Goal: Transaction & Acquisition: Subscribe to service/newsletter

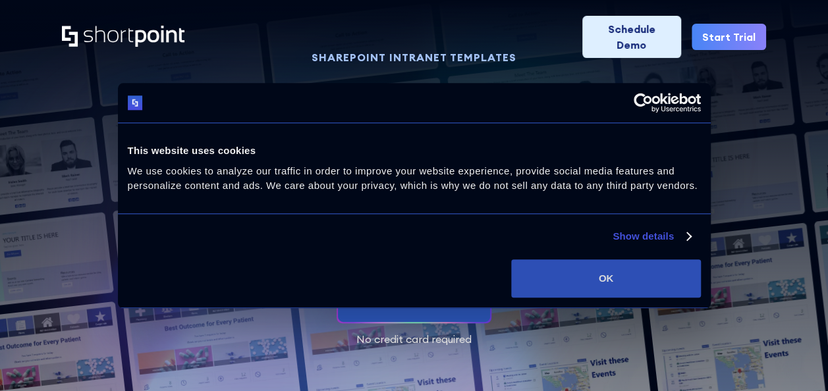
click at [591, 273] on button "OK" at bounding box center [605, 279] width 189 height 38
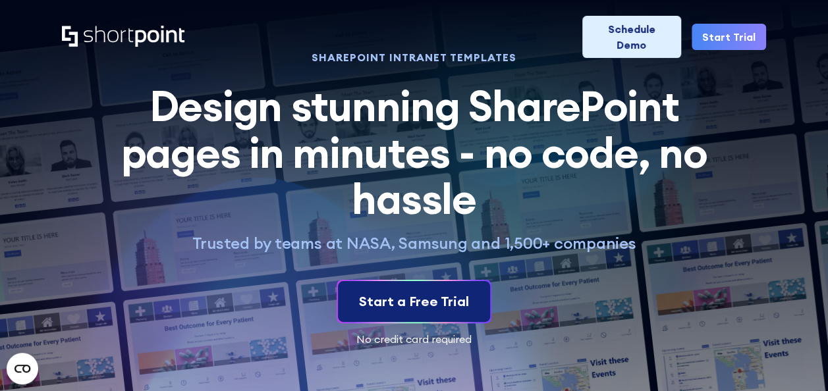
click at [431, 299] on div "Start a Free Trial" at bounding box center [414, 302] width 110 height 20
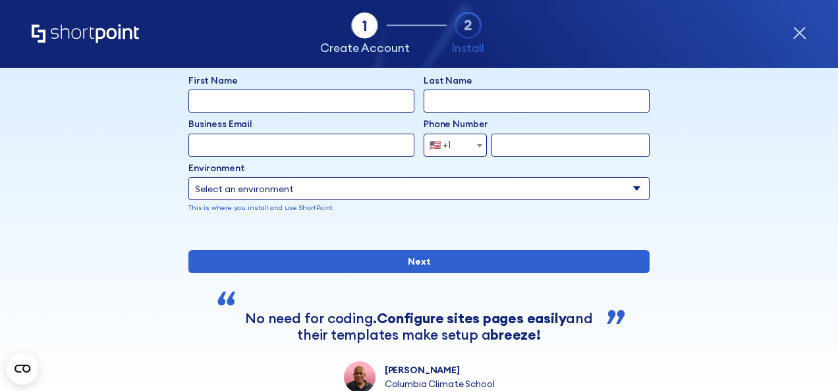
scroll to position [1, 0]
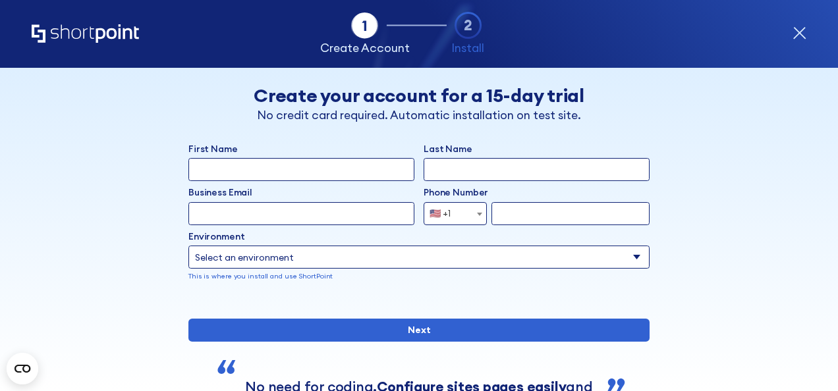
click at [801, 28] on icon "form" at bounding box center [800, 33] width 14 height 14
